Goal: Information Seeking & Learning: Learn about a topic

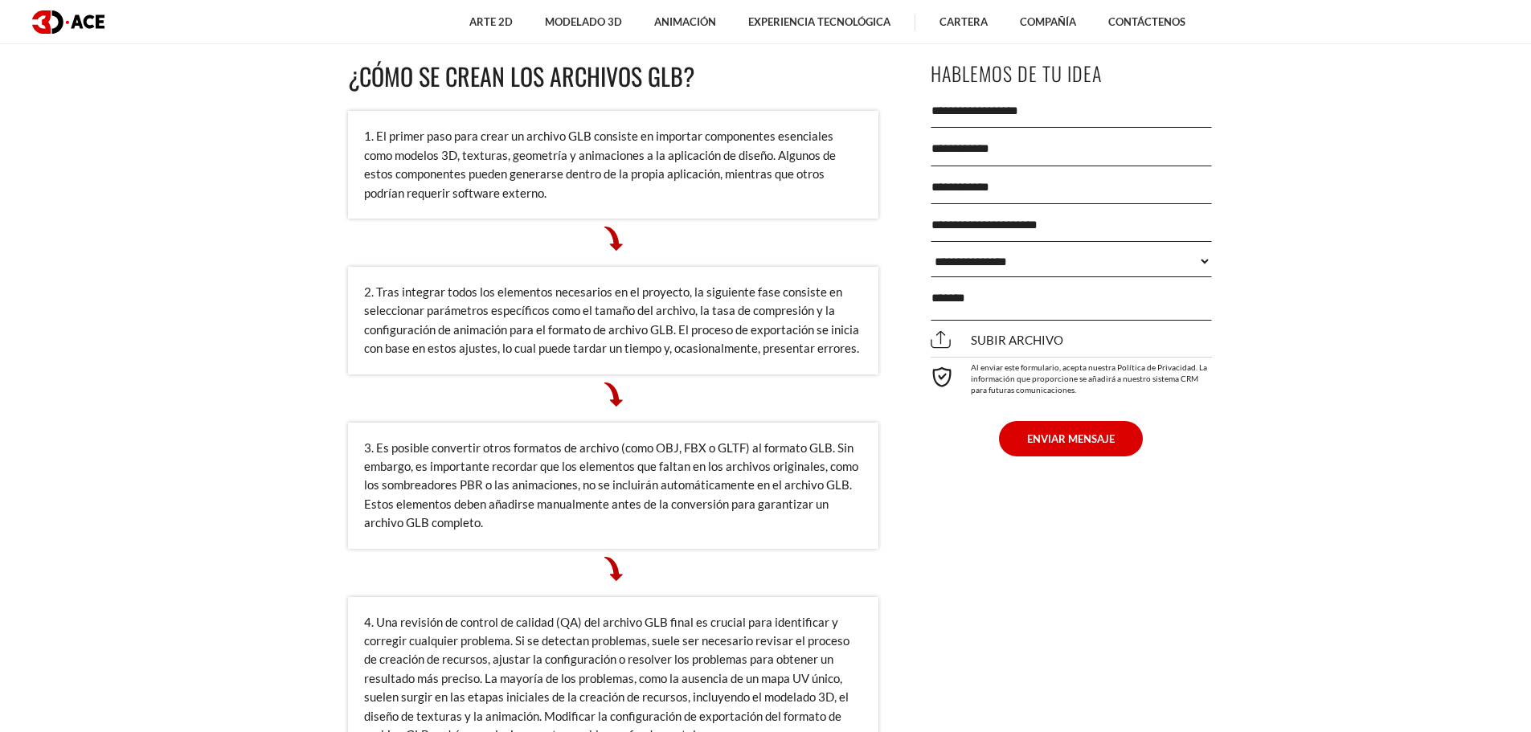
scroll to position [5626, 0]
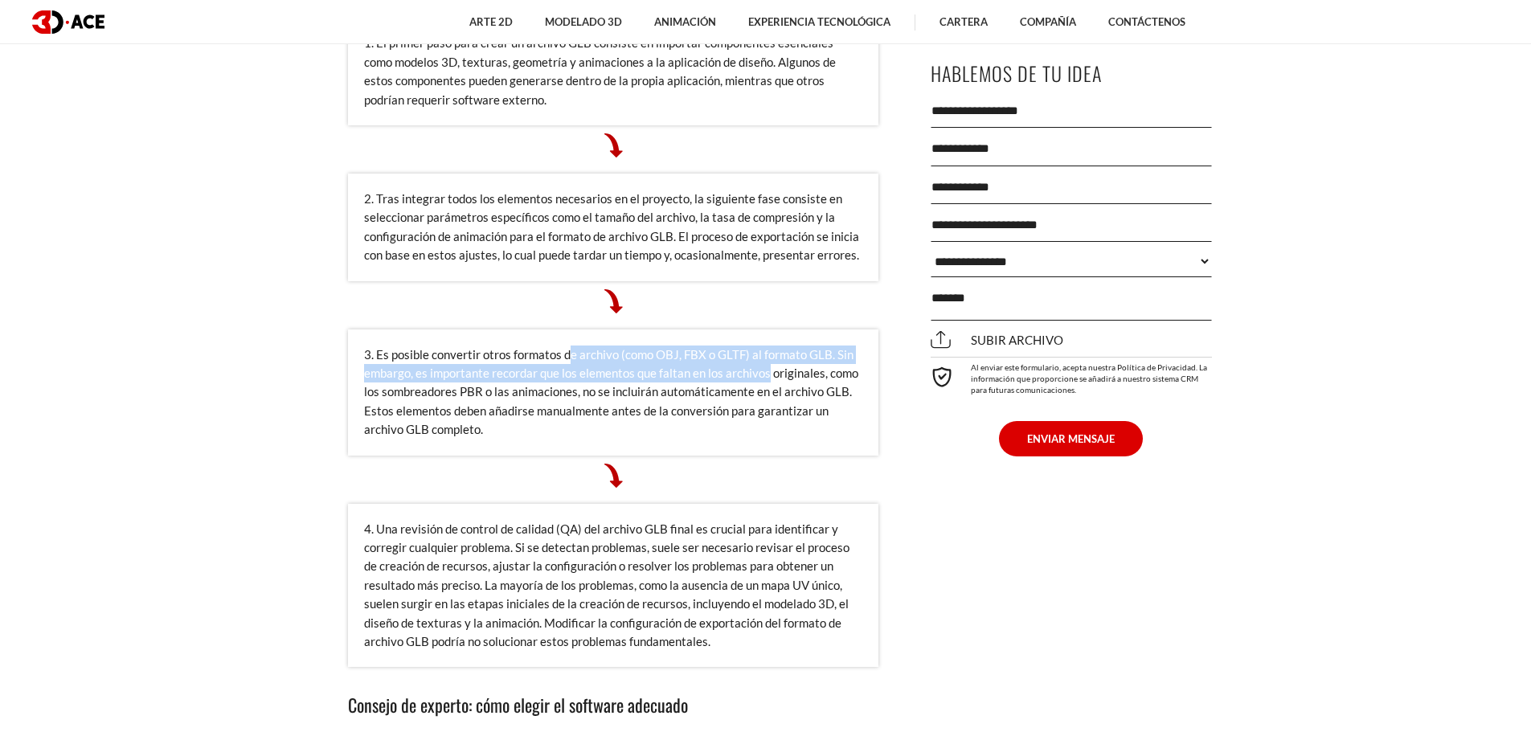
drag, startPoint x: 568, startPoint y: 356, endPoint x: 766, endPoint y: 383, distance: 199.5
click at [766, 383] on div "3. Es posible convertir otros formatos de archivo (como OBJ, FBX o GLTF) al for…" at bounding box center [613, 393] width 530 height 126
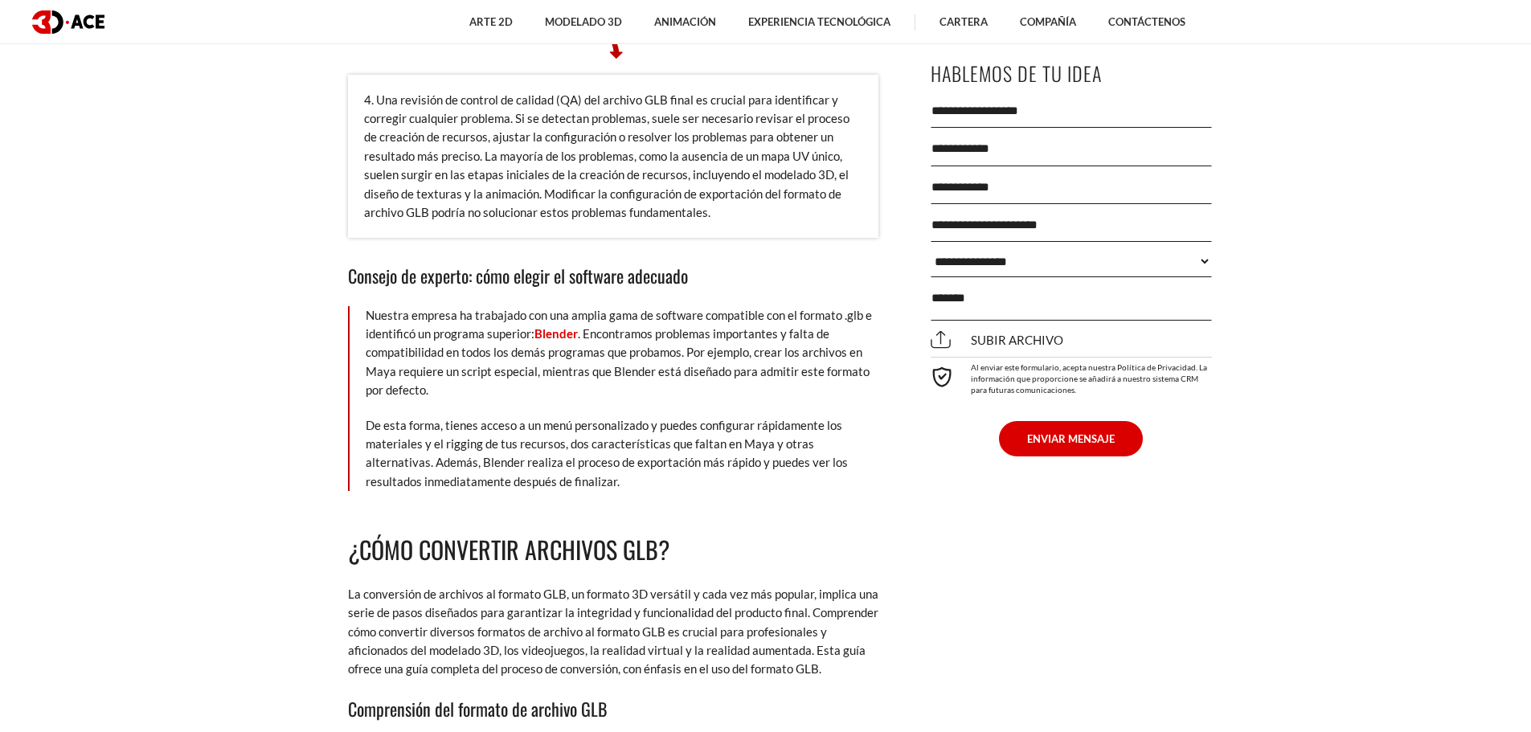
scroll to position [6108, 0]
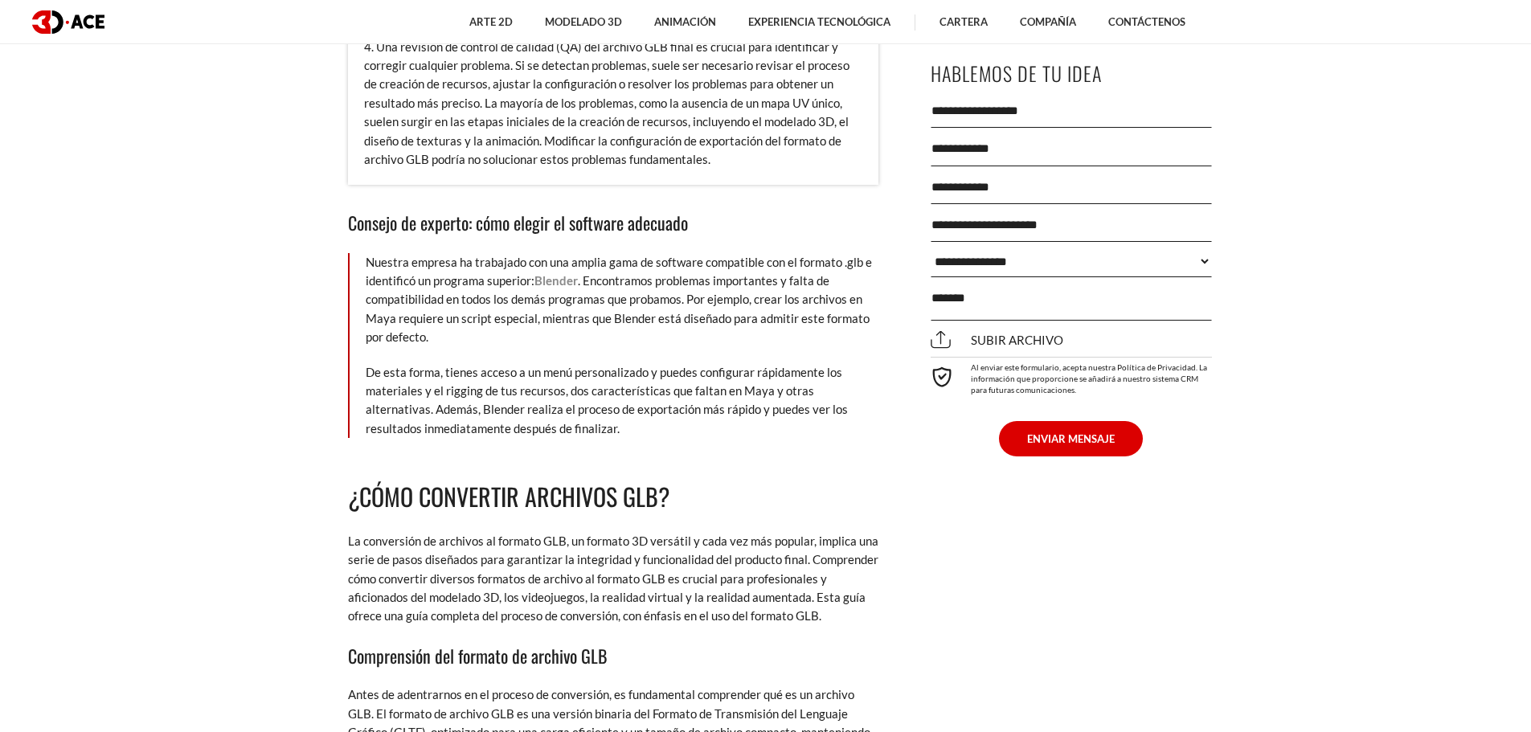
click at [557, 283] on font "Blender" at bounding box center [555, 280] width 43 height 14
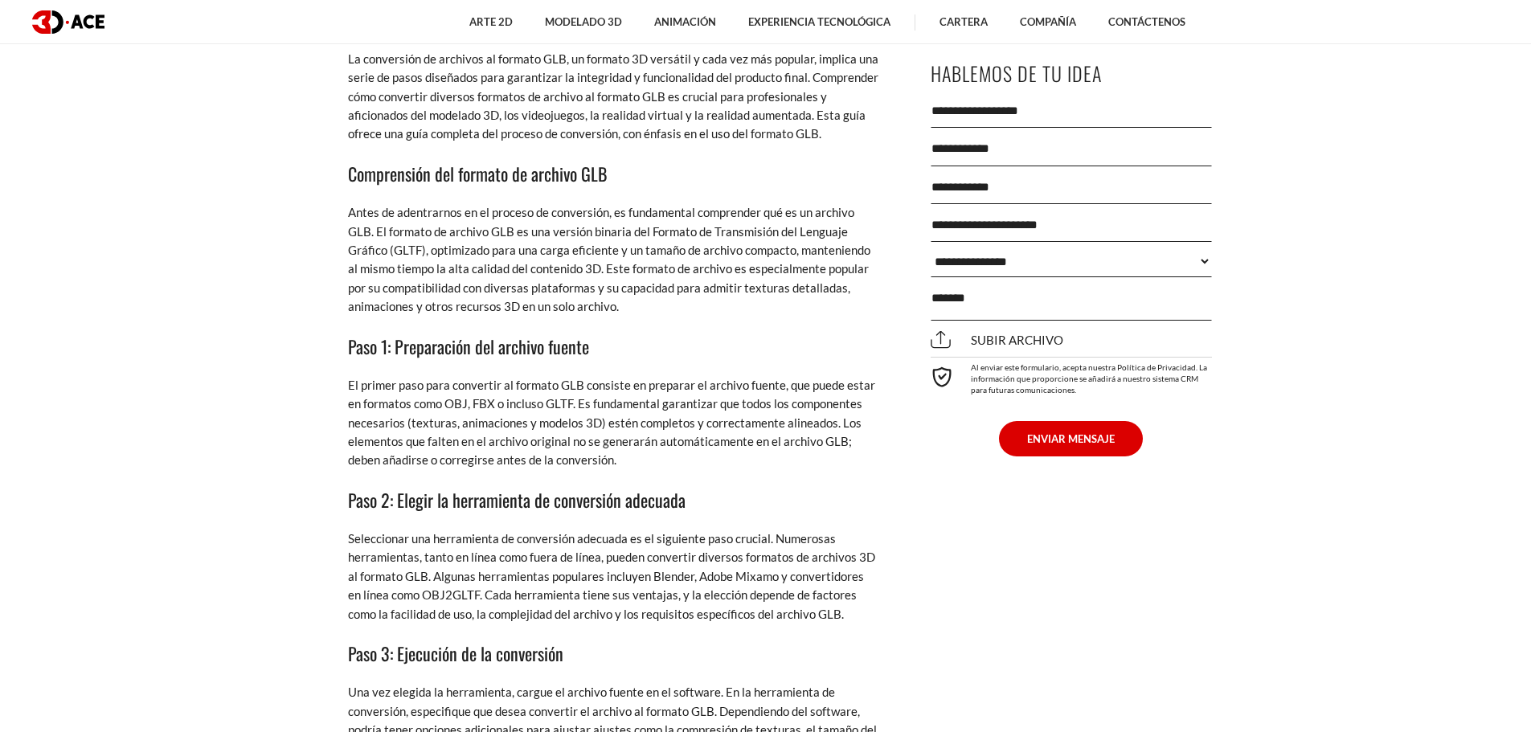
scroll to position [6188, 0]
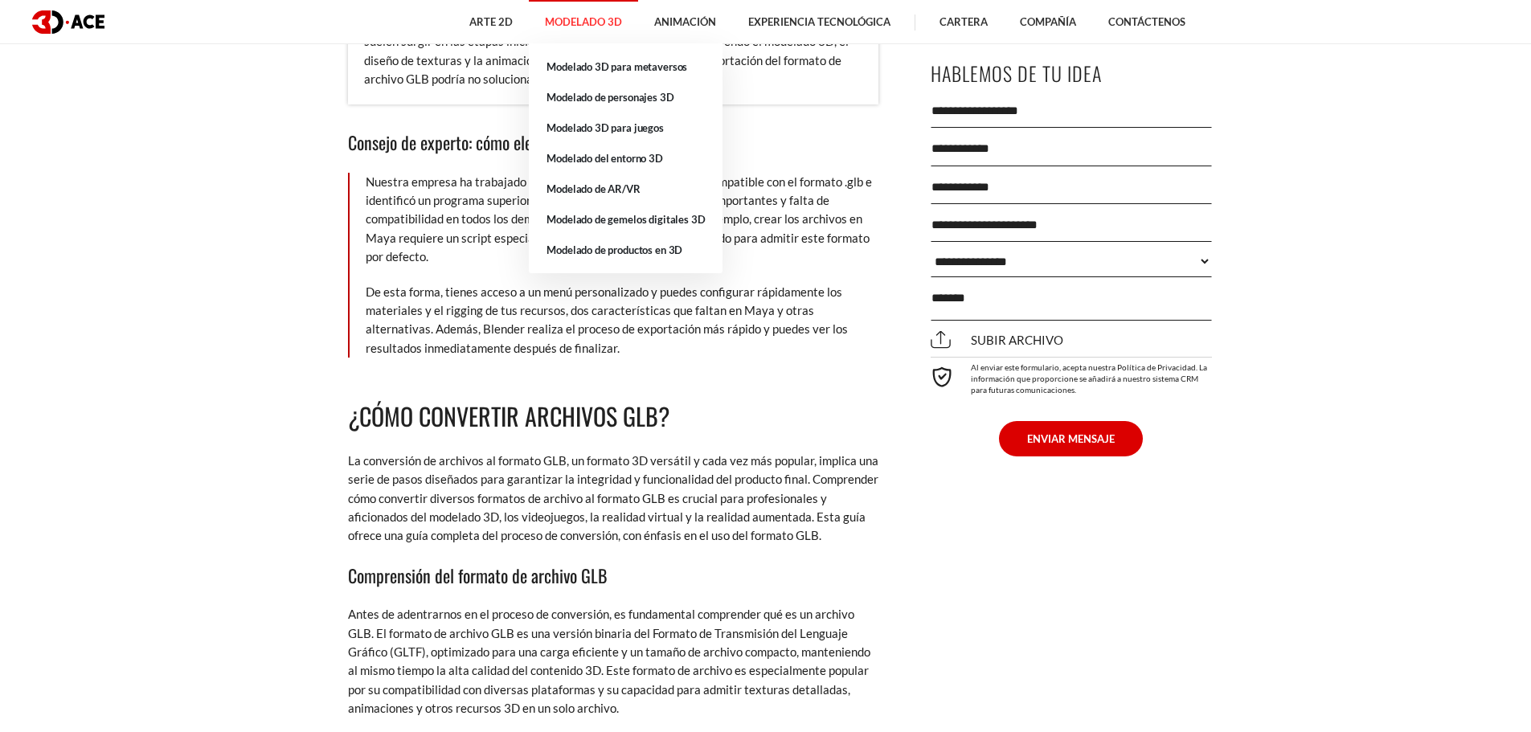
click at [607, 18] on font "Modelado 3D" at bounding box center [583, 21] width 77 height 13
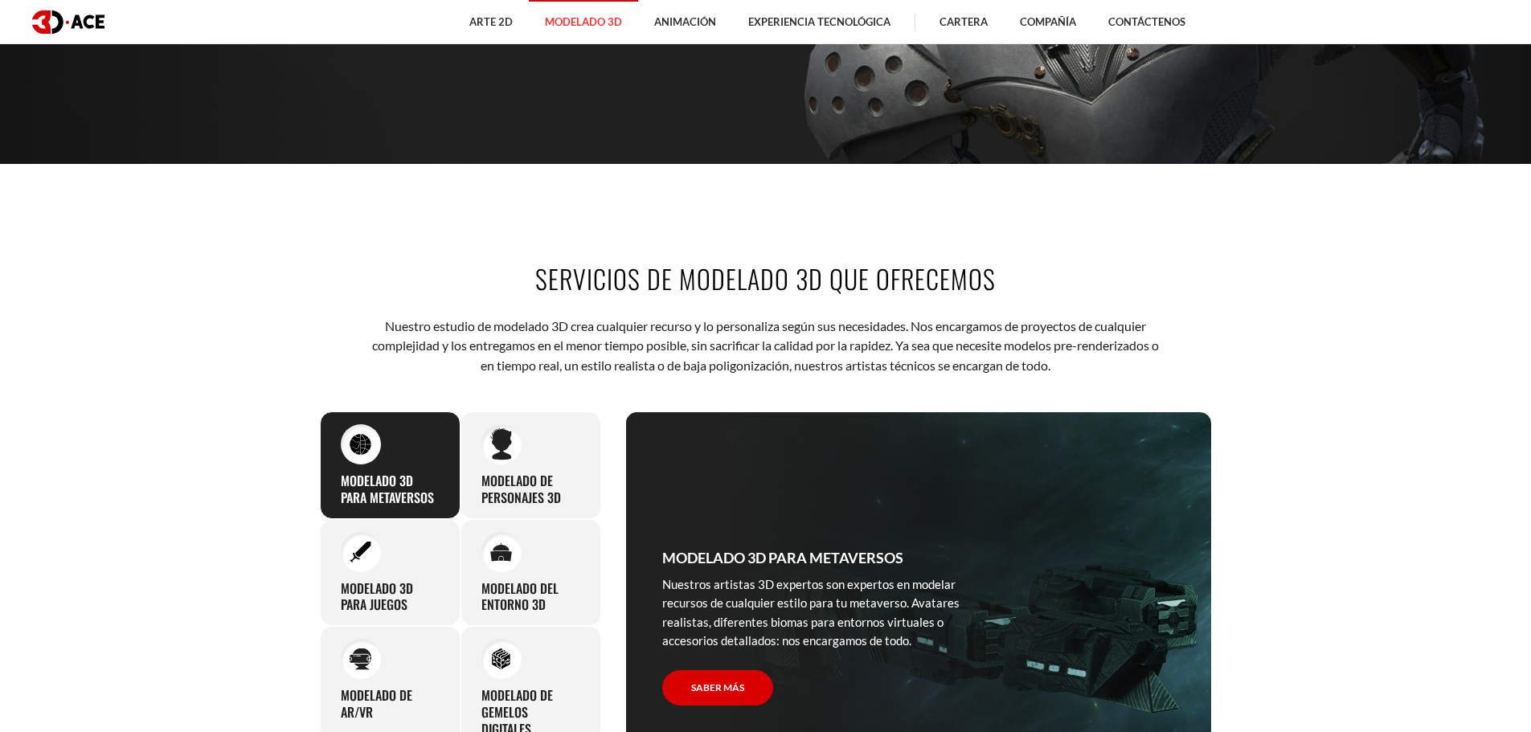
scroll to position [804, 0]
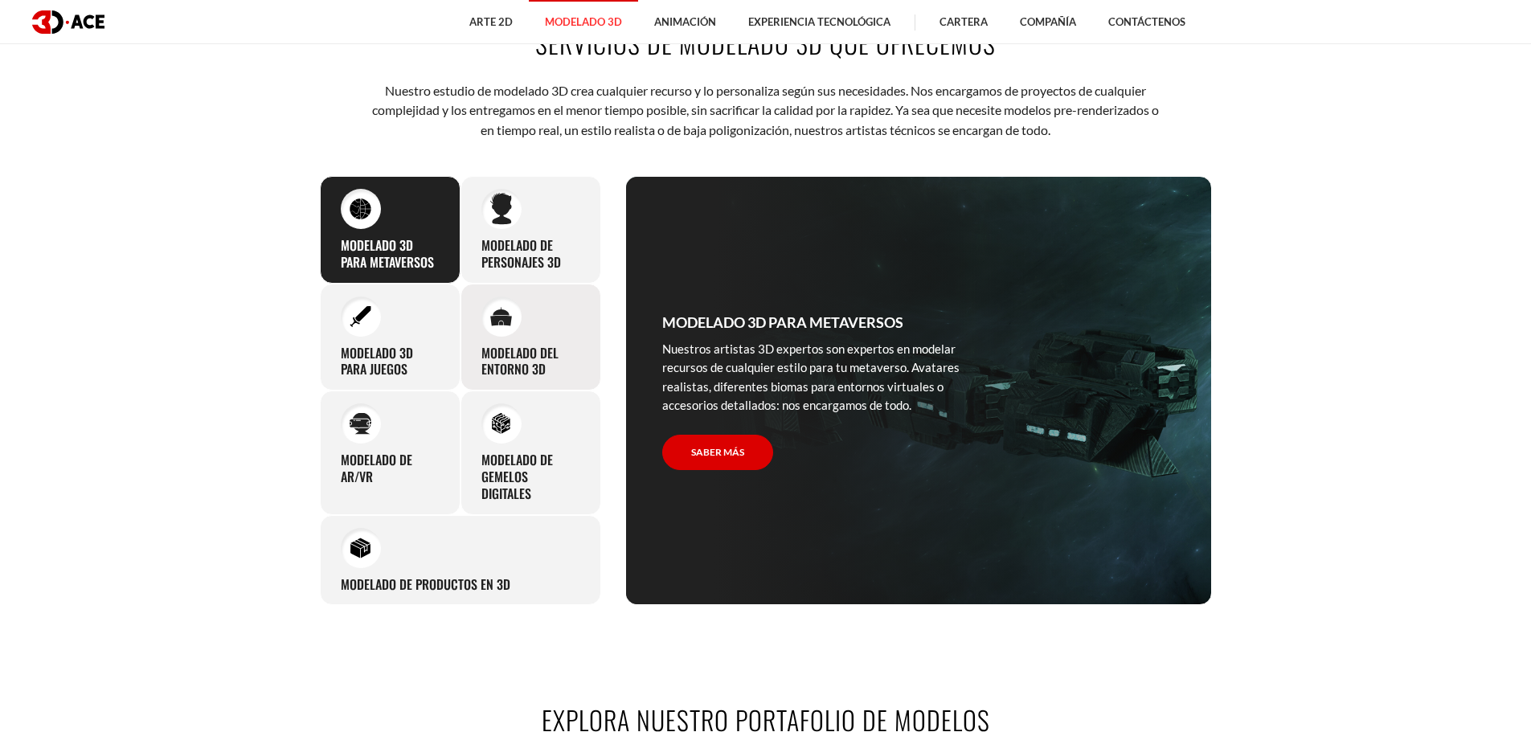
click at [541, 340] on div "Modelado del entorno 3D Puede contar con nuestra profunda experiencia en el dis…" at bounding box center [531, 338] width 141 height 108
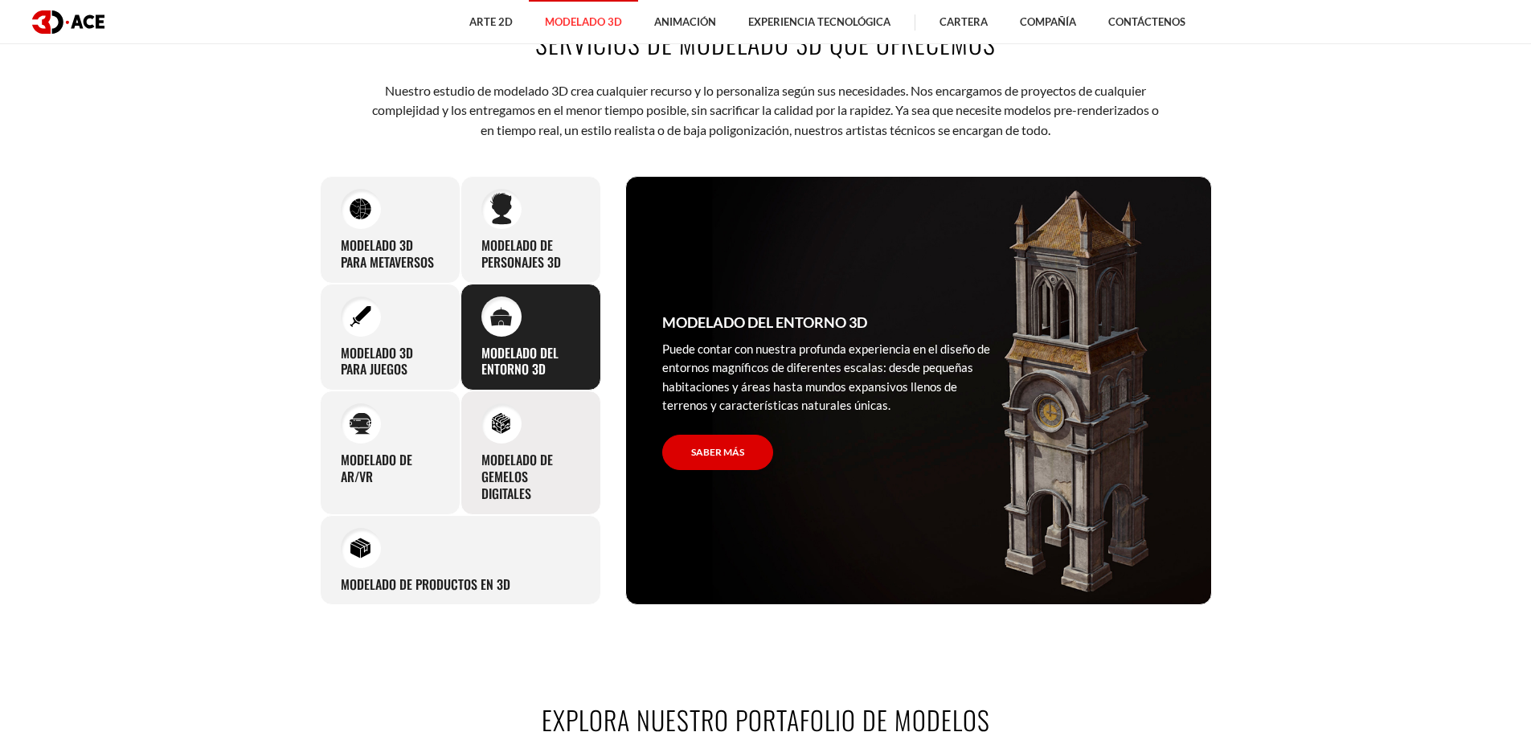
click at [546, 465] on font "Modelado de gemelos digitales" at bounding box center [517, 476] width 72 height 53
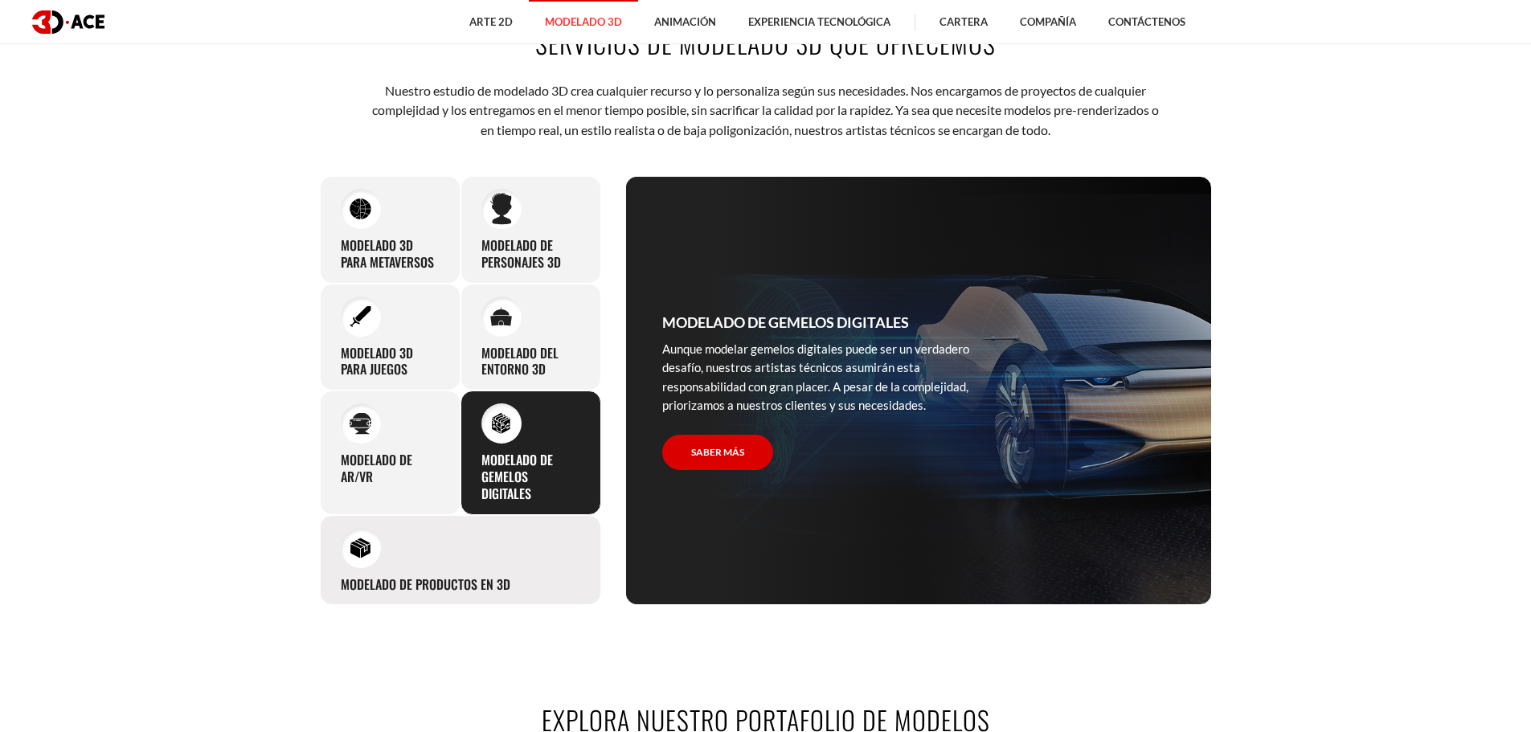
click at [482, 548] on div "Modelado de productos en 3D Experienced professionals at 3D-Ace are capable of …" at bounding box center [460, 560] width 281 height 91
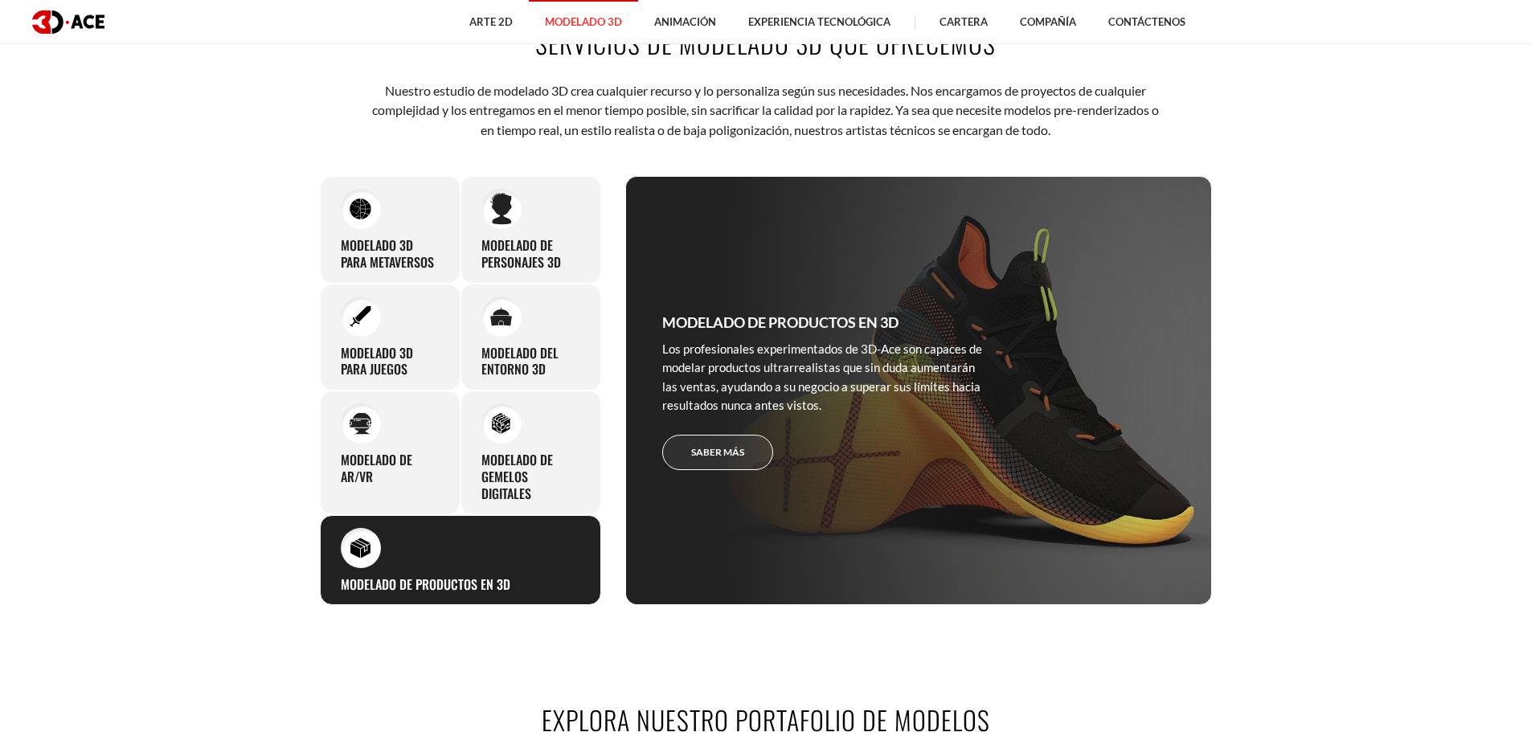
click at [723, 459] on link "Saber más" at bounding box center [717, 453] width 111 height 36
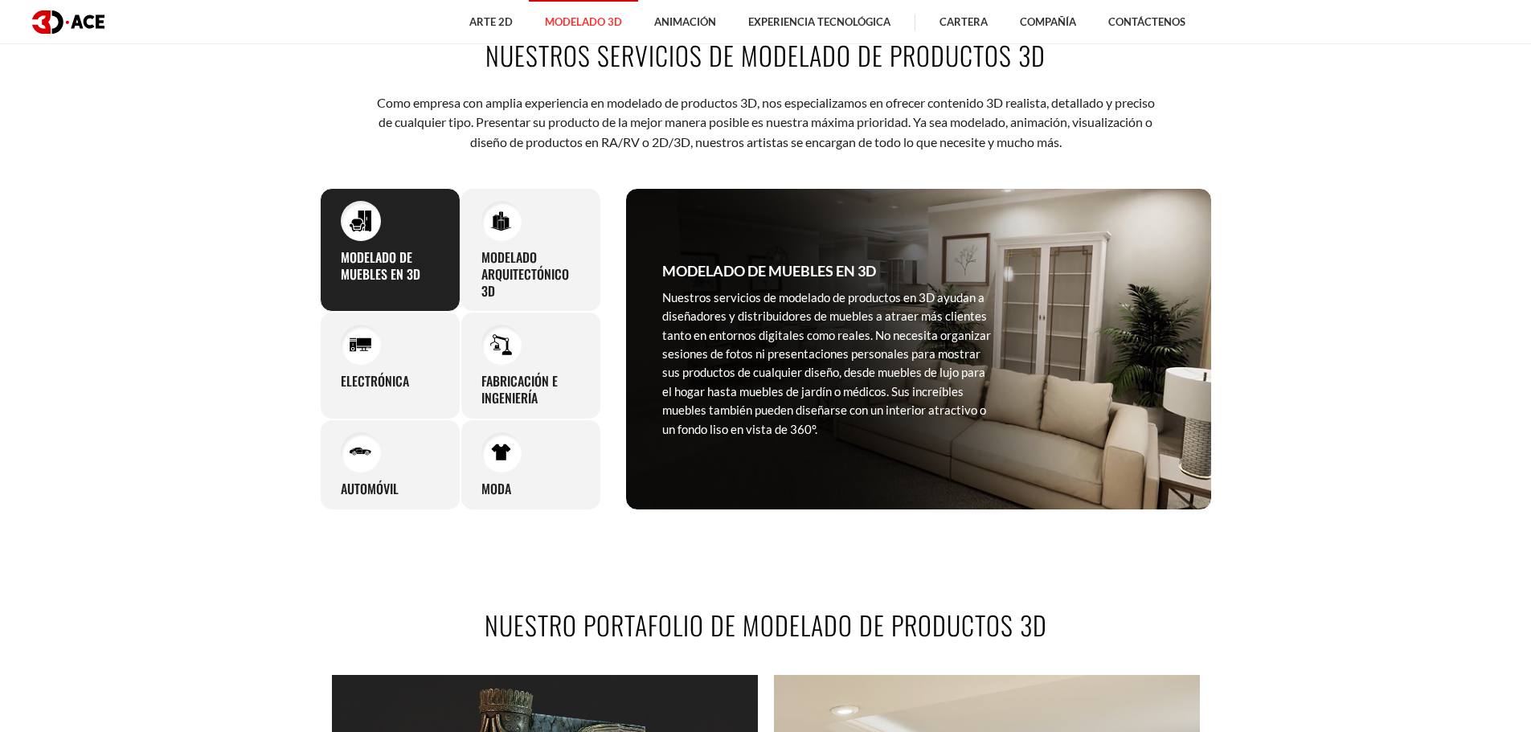
scroll to position [964, 0]
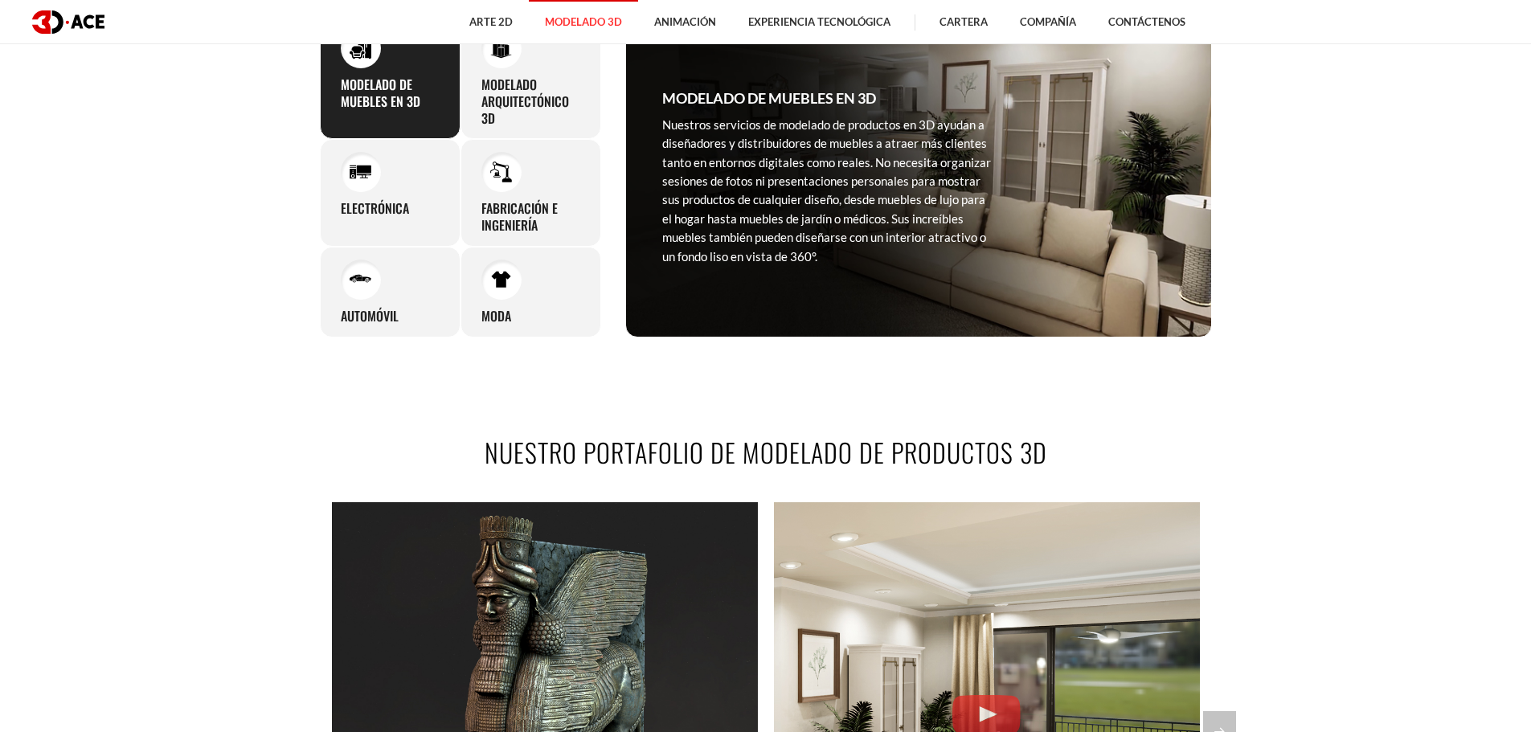
click at [837, 213] on font "Nuestros servicios de modelado de productos en 3D ayudan a diseñadores y distri…" at bounding box center [826, 190] width 329 height 146
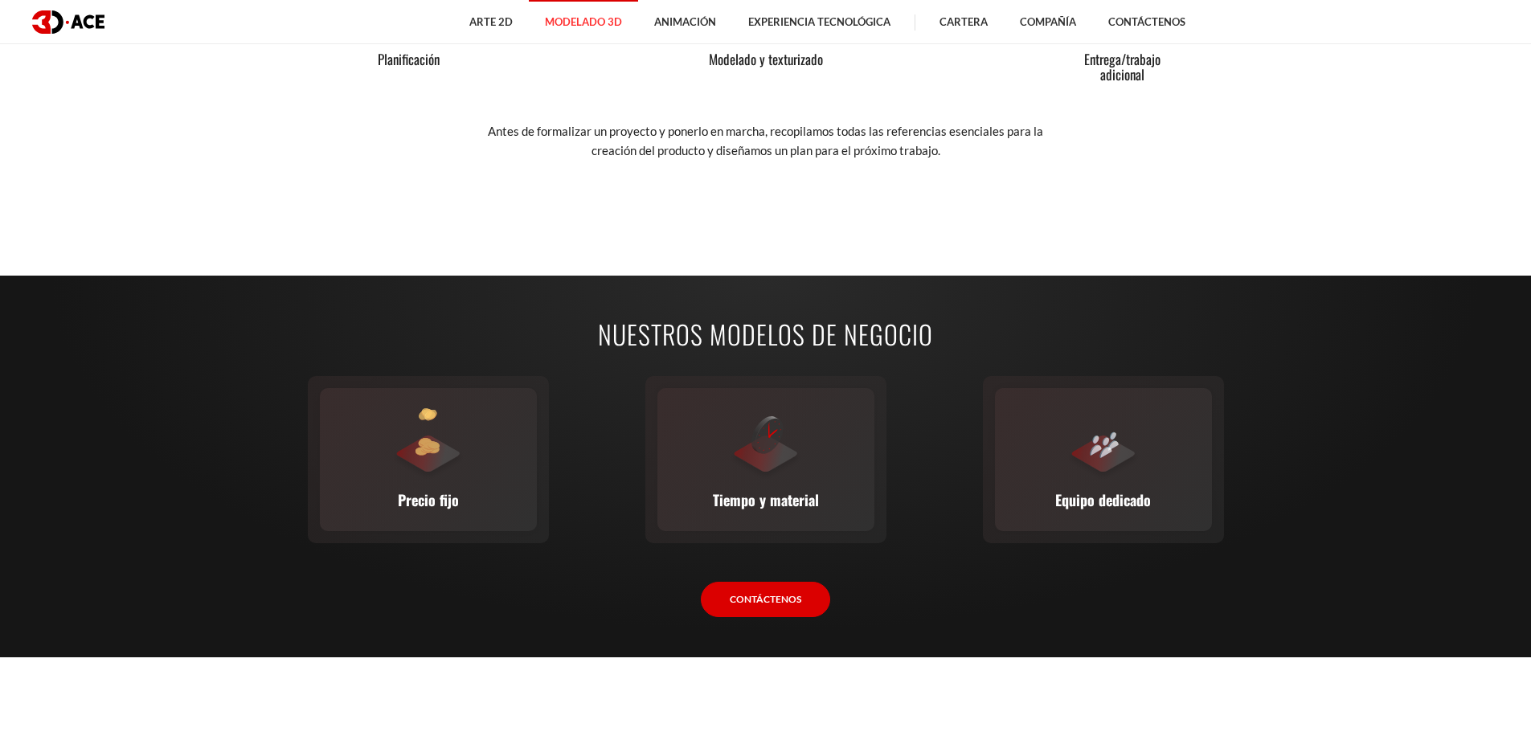
scroll to position [2491, 0]
